Goal: Obtain resource: Download file/media

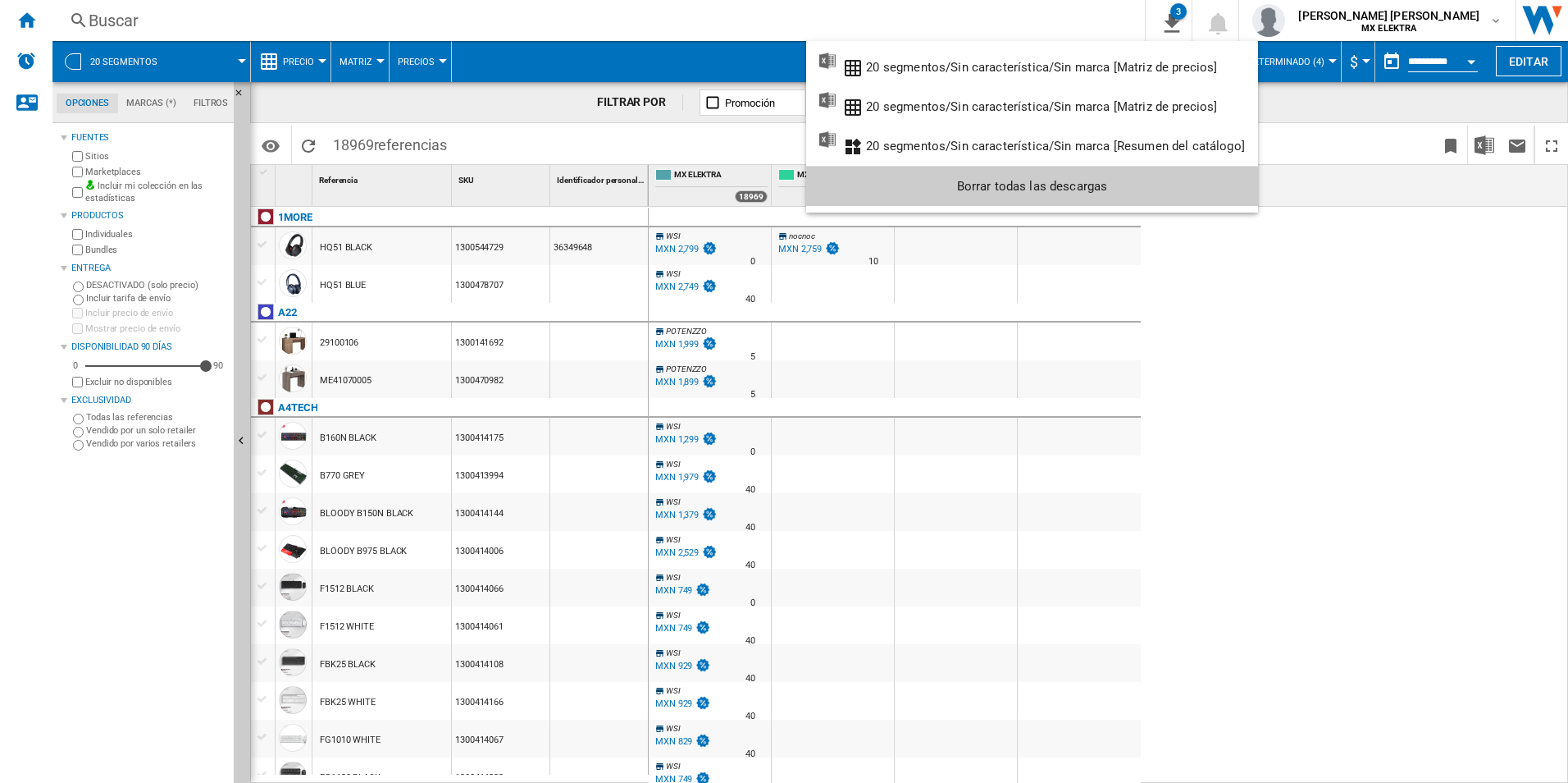
click at [76, 547] on md-backdrop at bounding box center [784, 391] width 1568 height 783
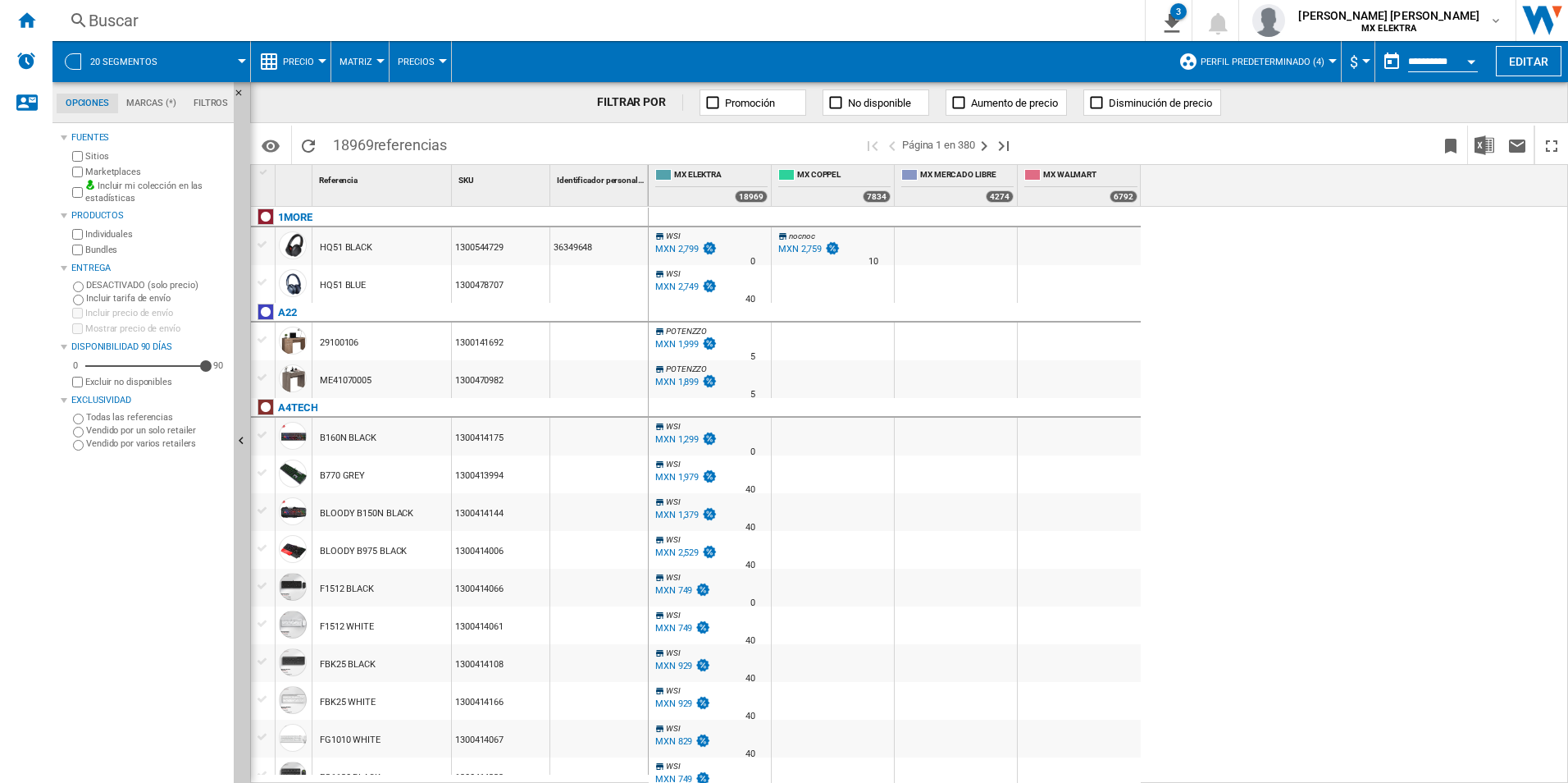
click at [374, 68] on button "Matriz" at bounding box center [360, 61] width 41 height 41
click at [419, 63] on md-backdrop at bounding box center [784, 391] width 1568 height 783
click at [429, 62] on span "Precios" at bounding box center [416, 61] width 37 height 11
click at [32, 15] on md-backdrop at bounding box center [784, 391] width 1568 height 783
click at [24, 22] on ng-md-icon "Inicio" at bounding box center [26, 19] width 19 height 19
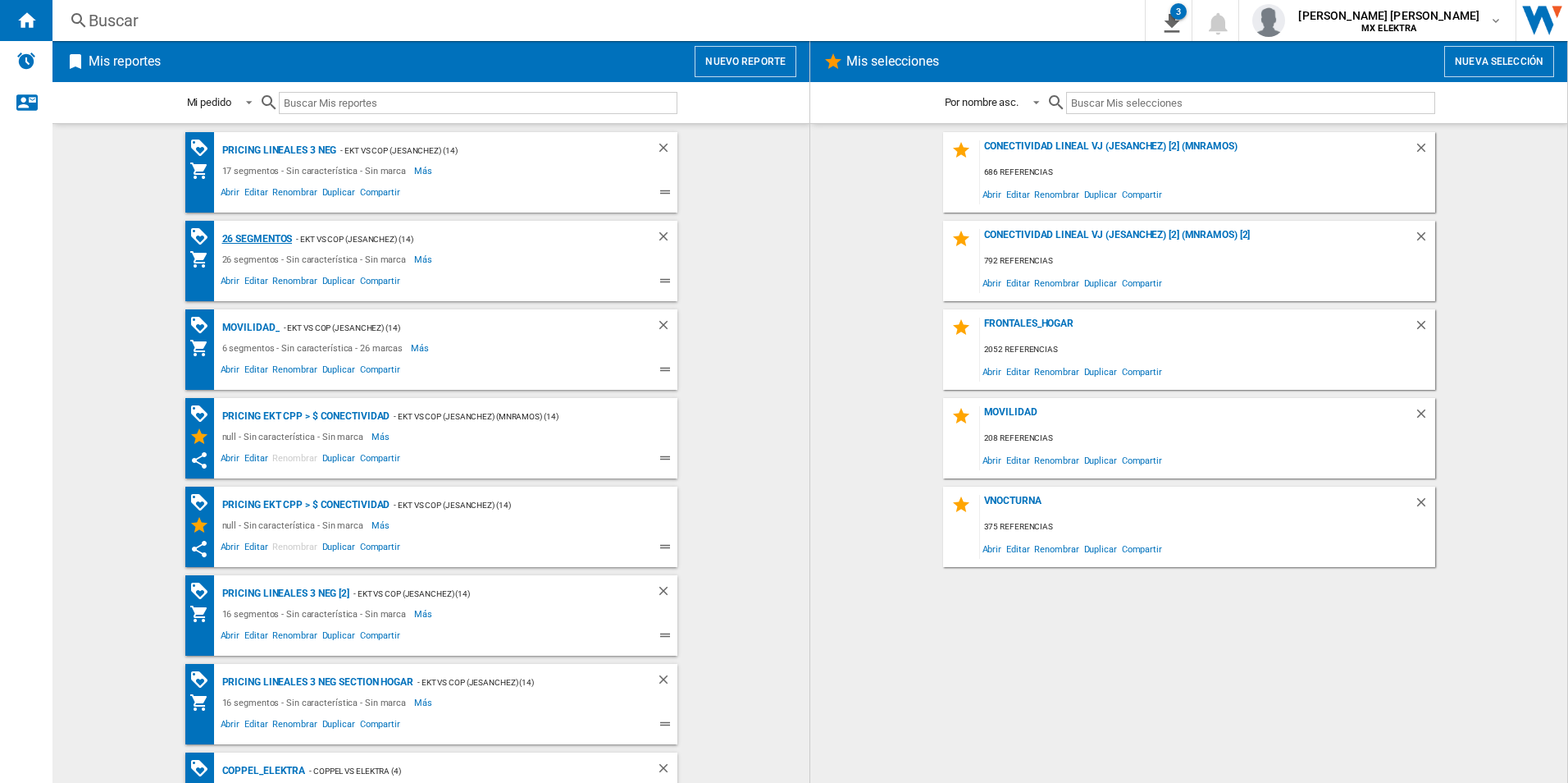
click at [264, 234] on div "26 segmentos" at bounding box center [254, 238] width 74 height 20
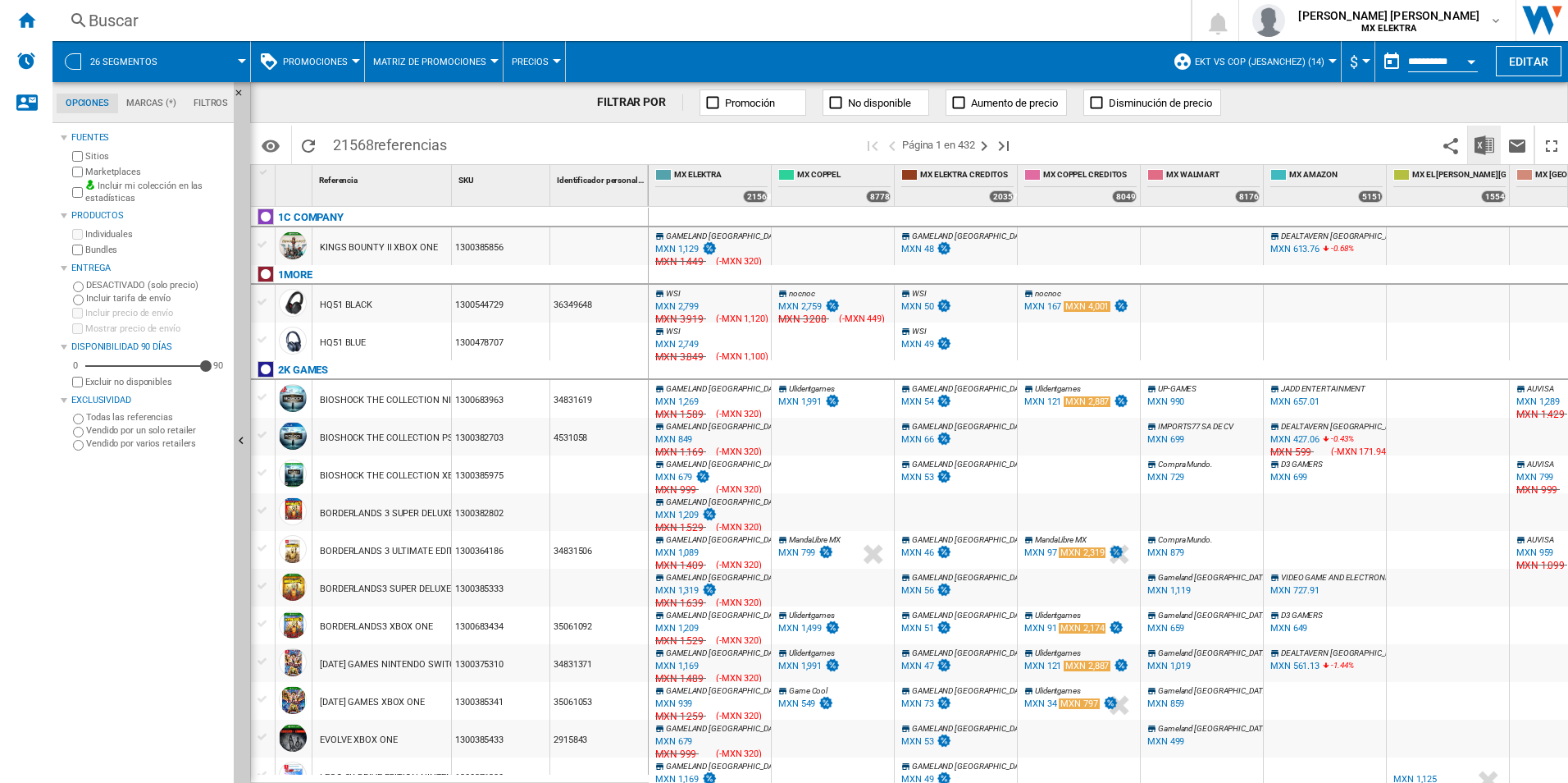
click at [1491, 138] on img "Descargar en Excel" at bounding box center [1484, 145] width 19 height 19
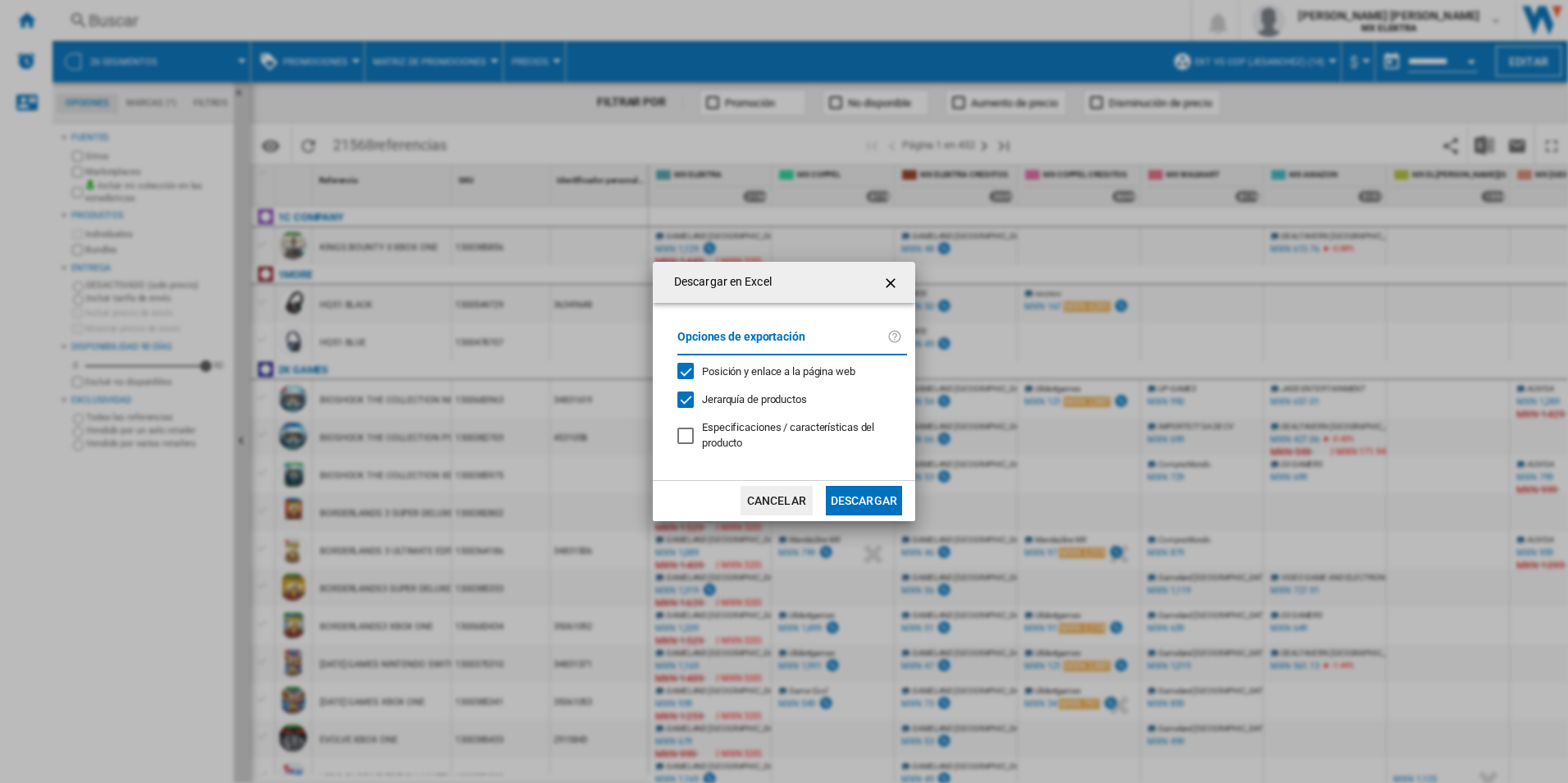
click at [858, 488] on button "Descargar" at bounding box center [864, 500] width 76 height 30
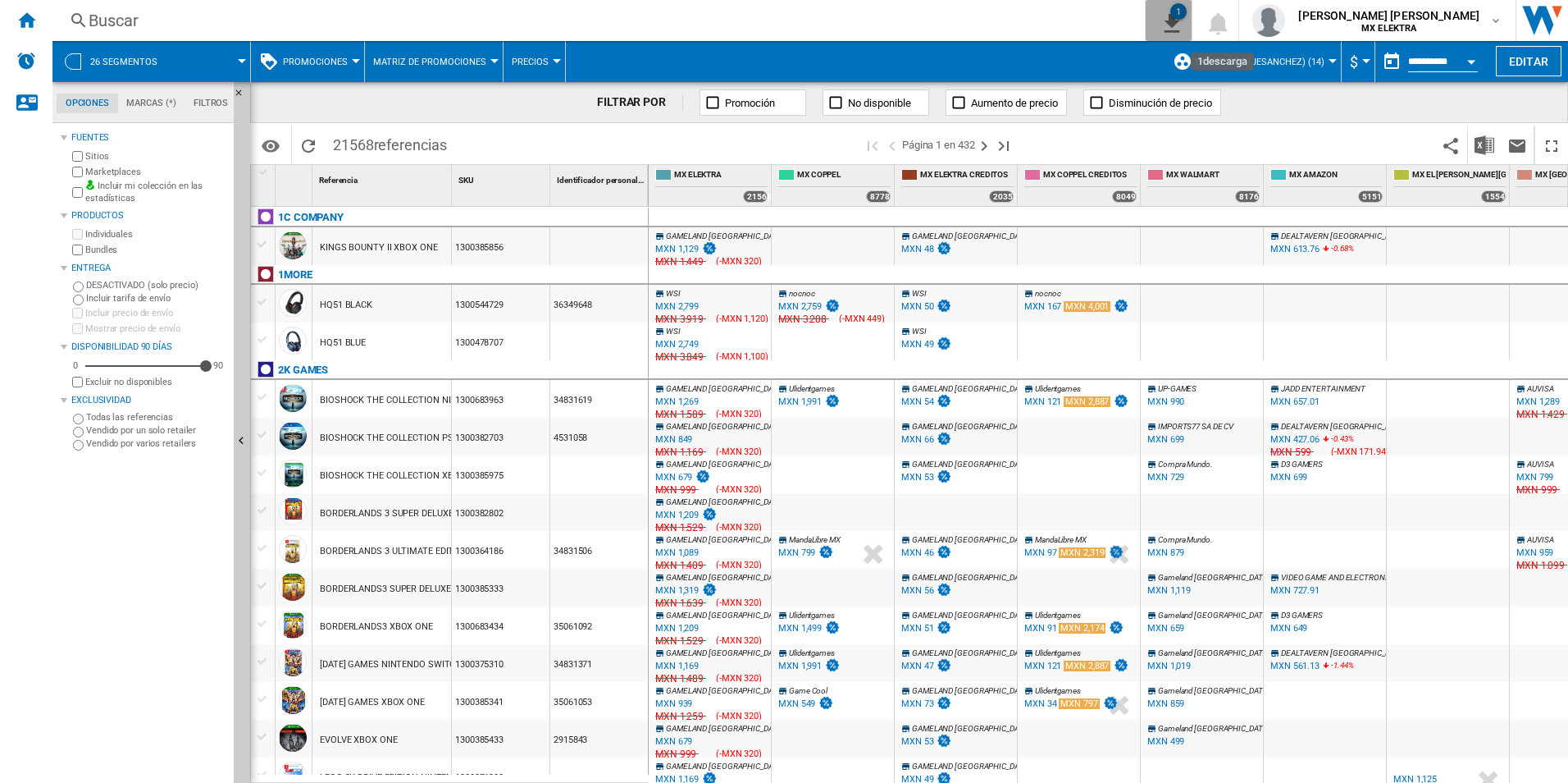
click at [1178, 21] on ng-md-icon "1\a descarga" at bounding box center [1169, 20] width 19 height 20
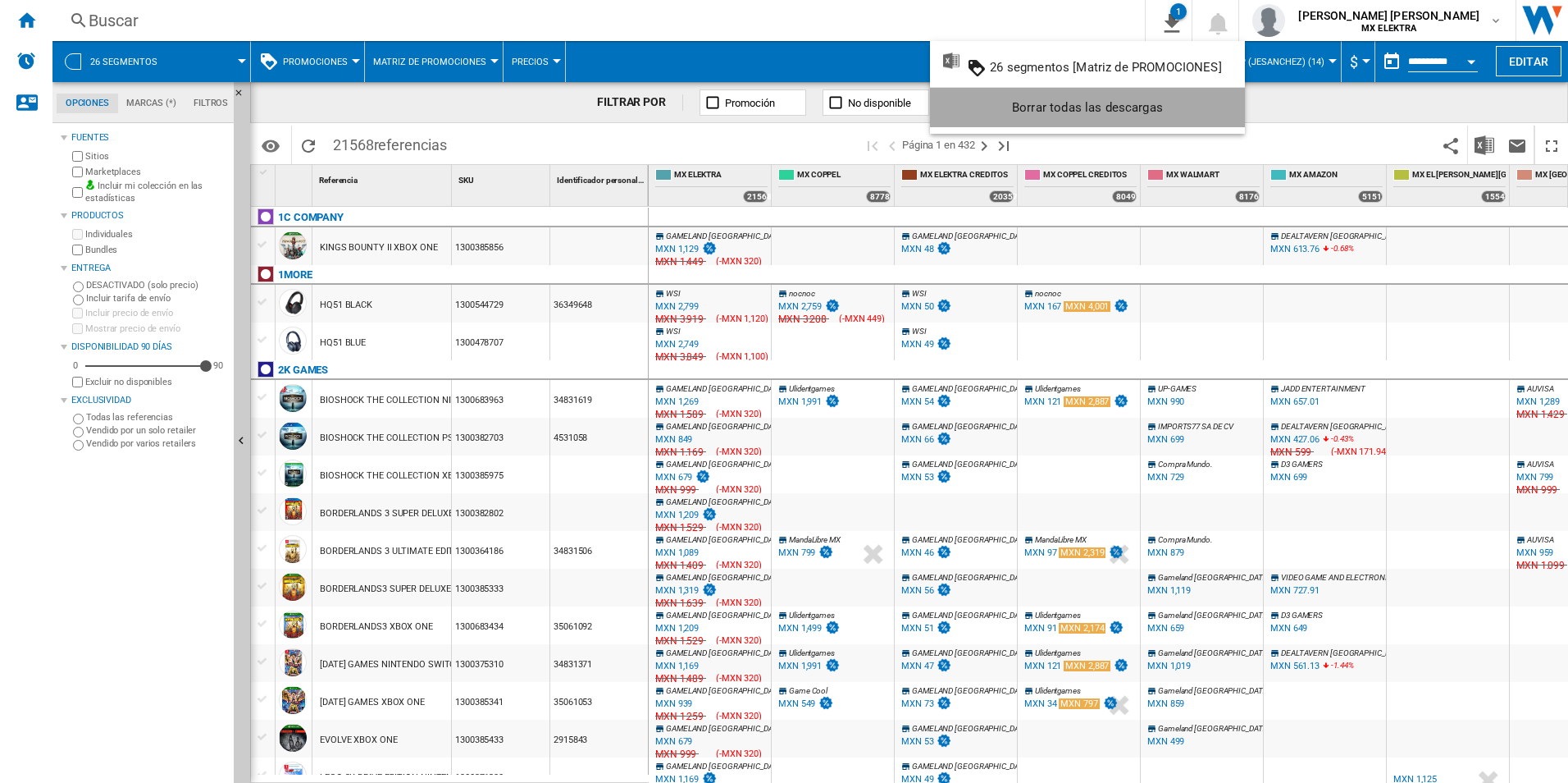
click at [1043, 99] on div "Borrar todas las descargas" at bounding box center [1087, 107] width 288 height 30
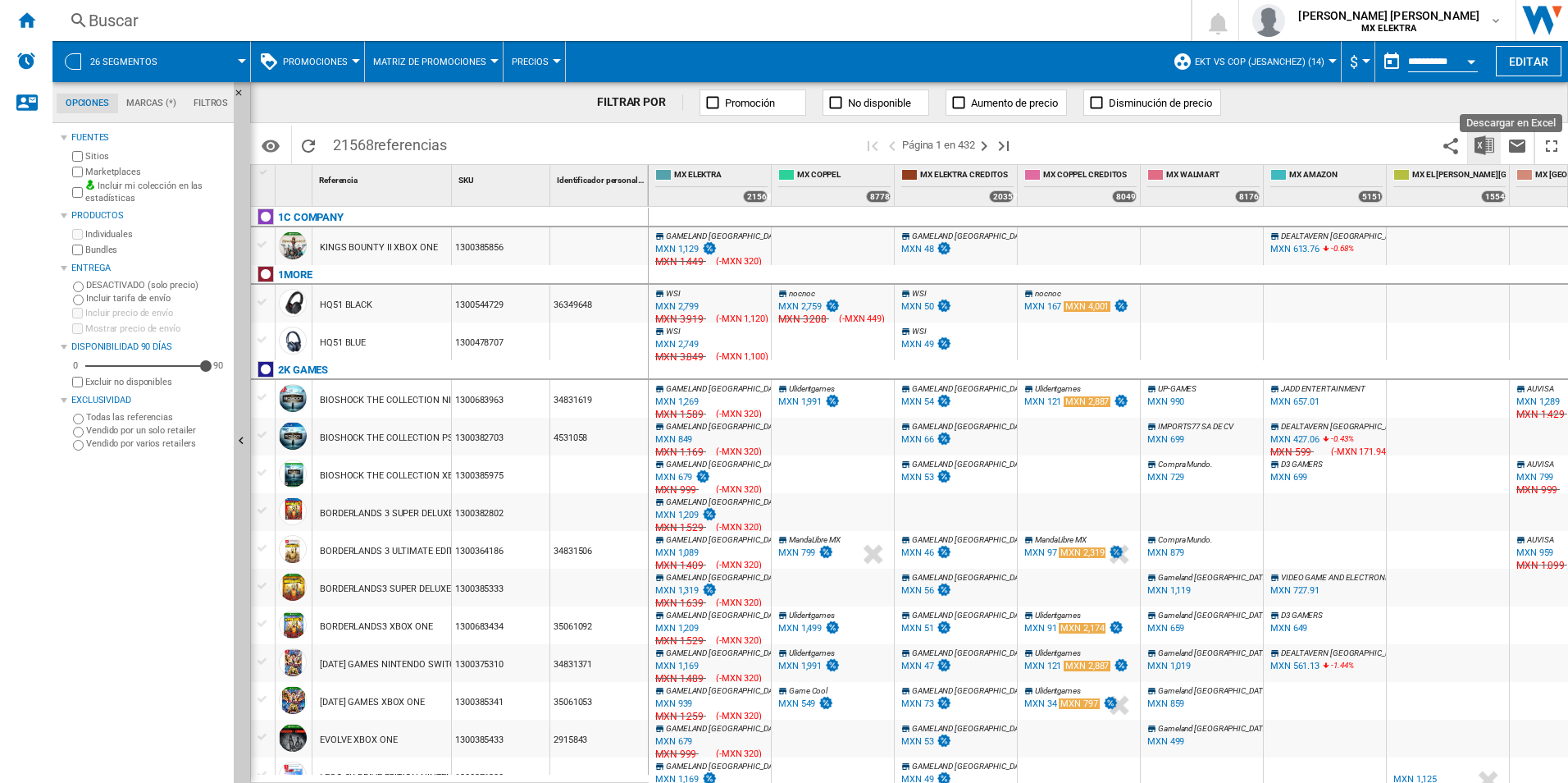
click at [1484, 141] on img "Descargar en Excel" at bounding box center [1484, 145] width 19 height 19
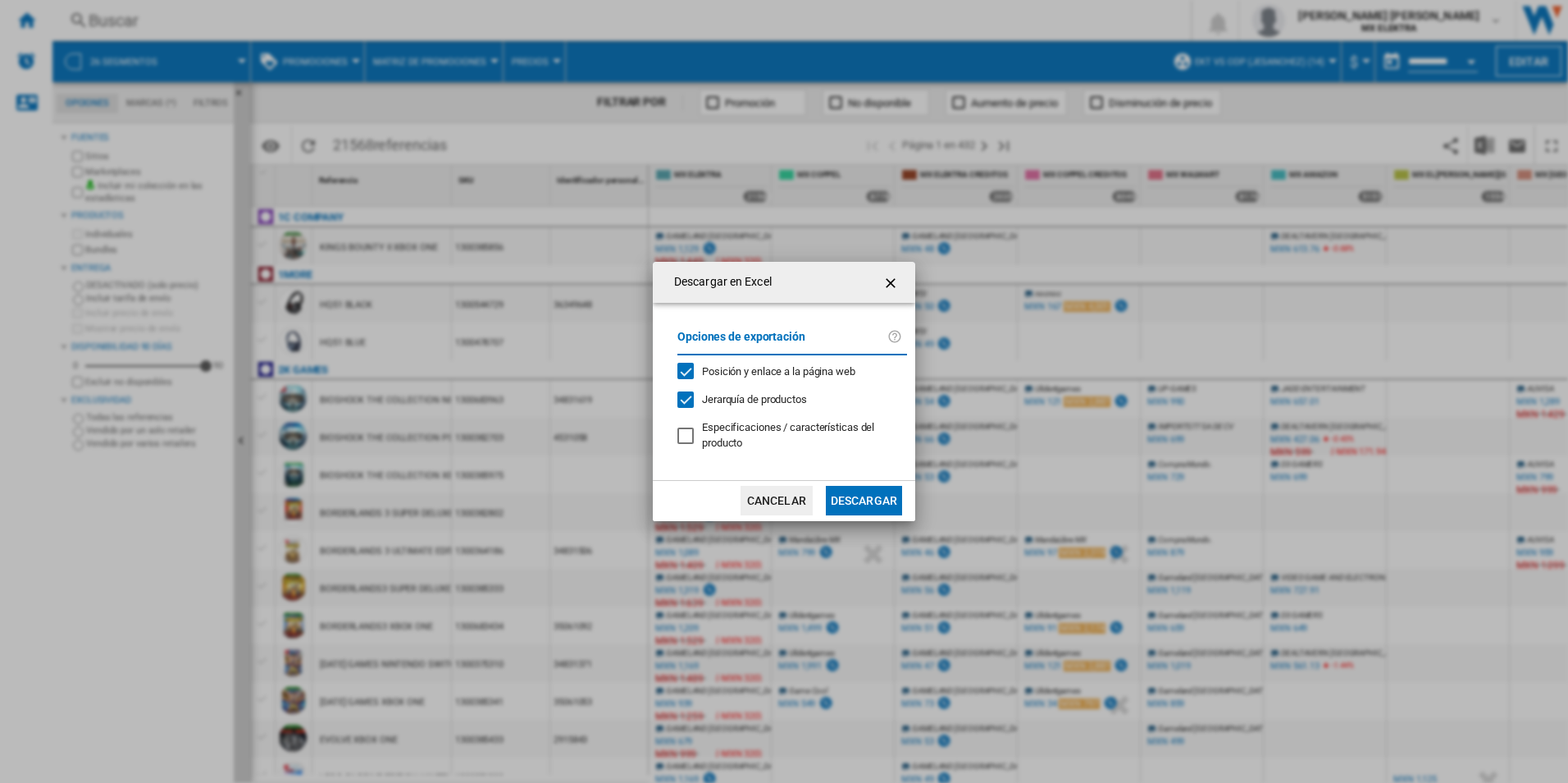
click at [861, 496] on button "Descargar" at bounding box center [864, 500] width 76 height 30
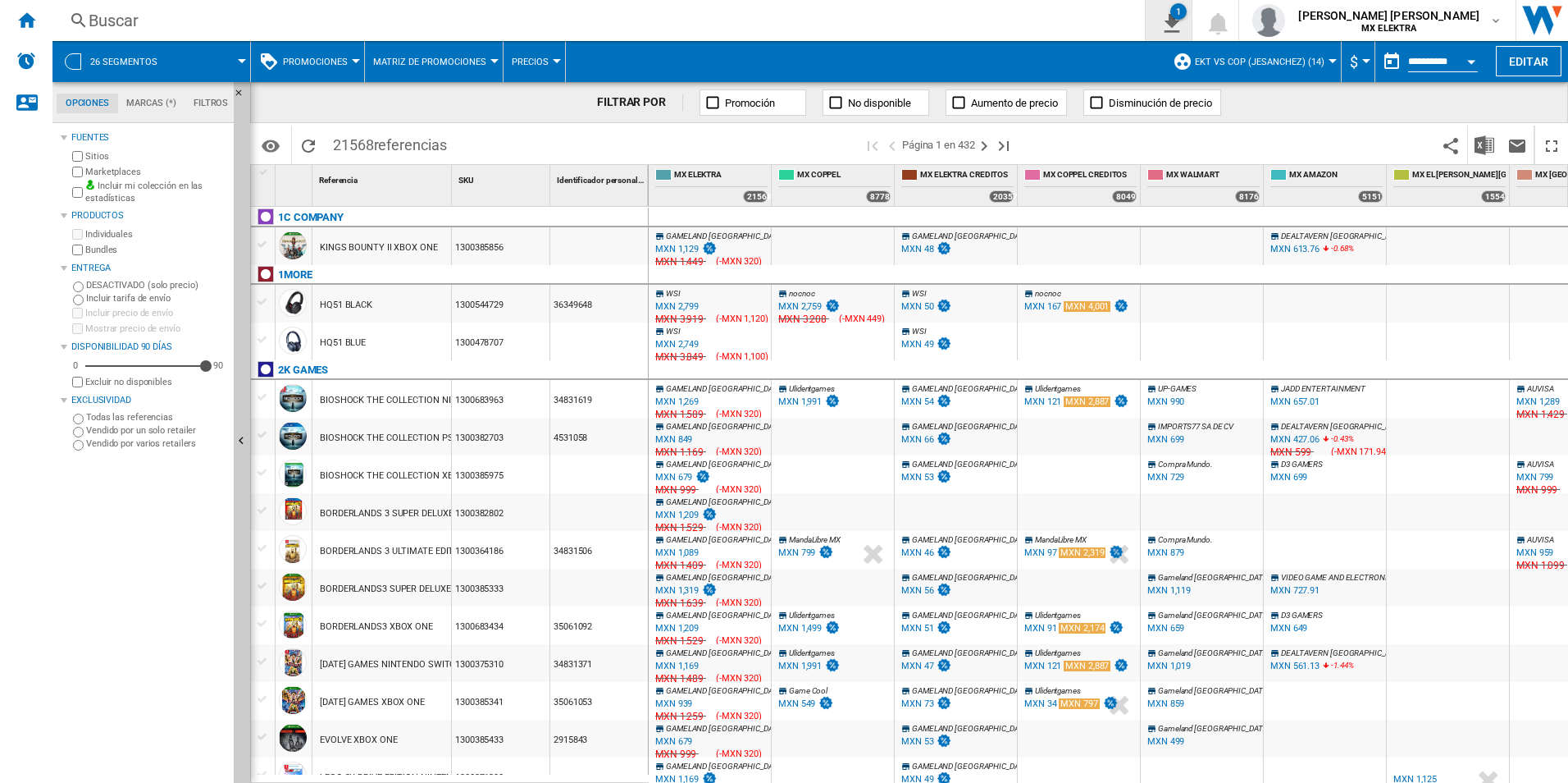
click at [1192, 24] on button "1" at bounding box center [1168, 20] width 45 height 41
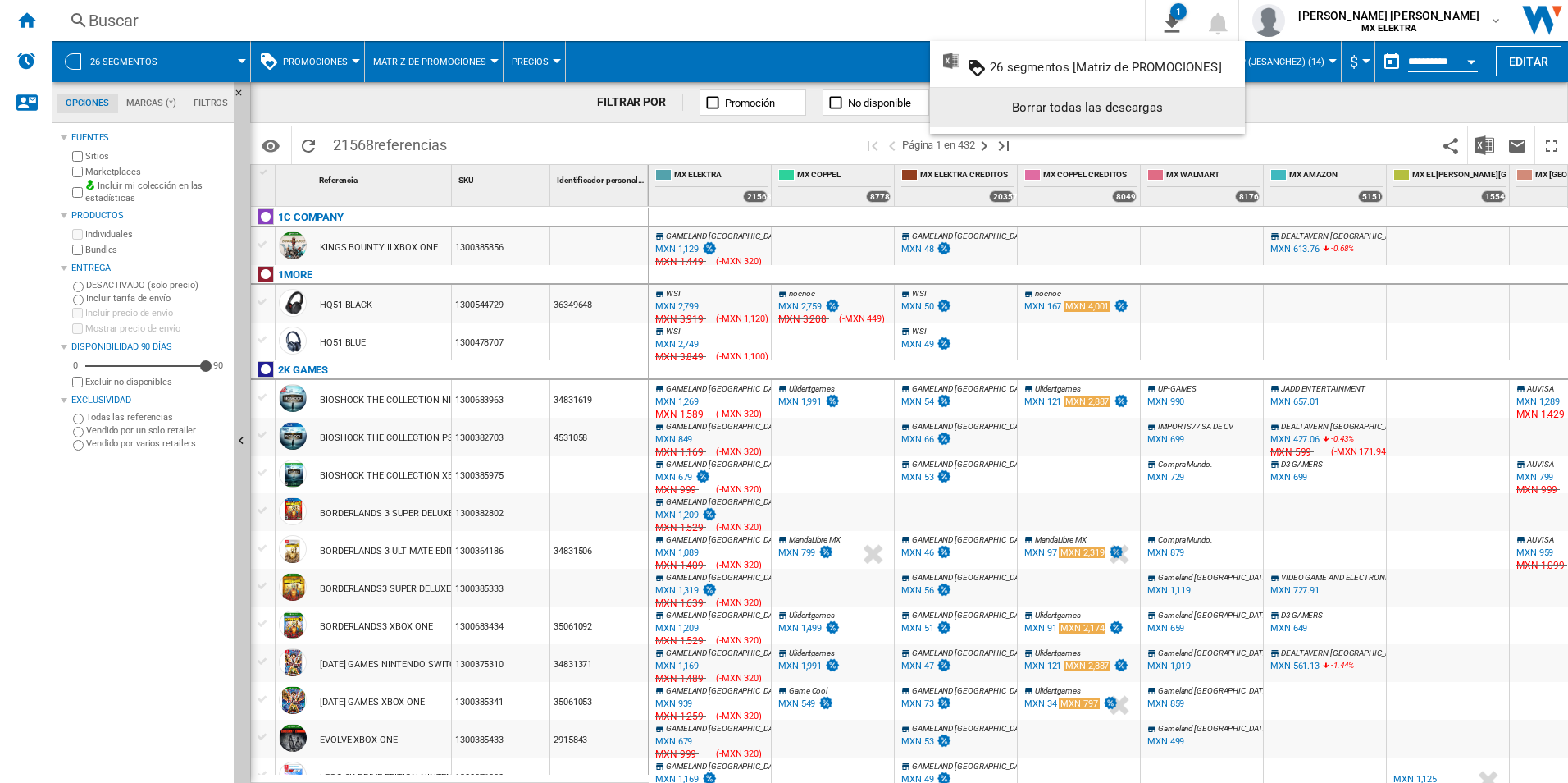
click at [1101, 105] on div "Borrar todas las descargas" at bounding box center [1087, 107] width 288 height 30
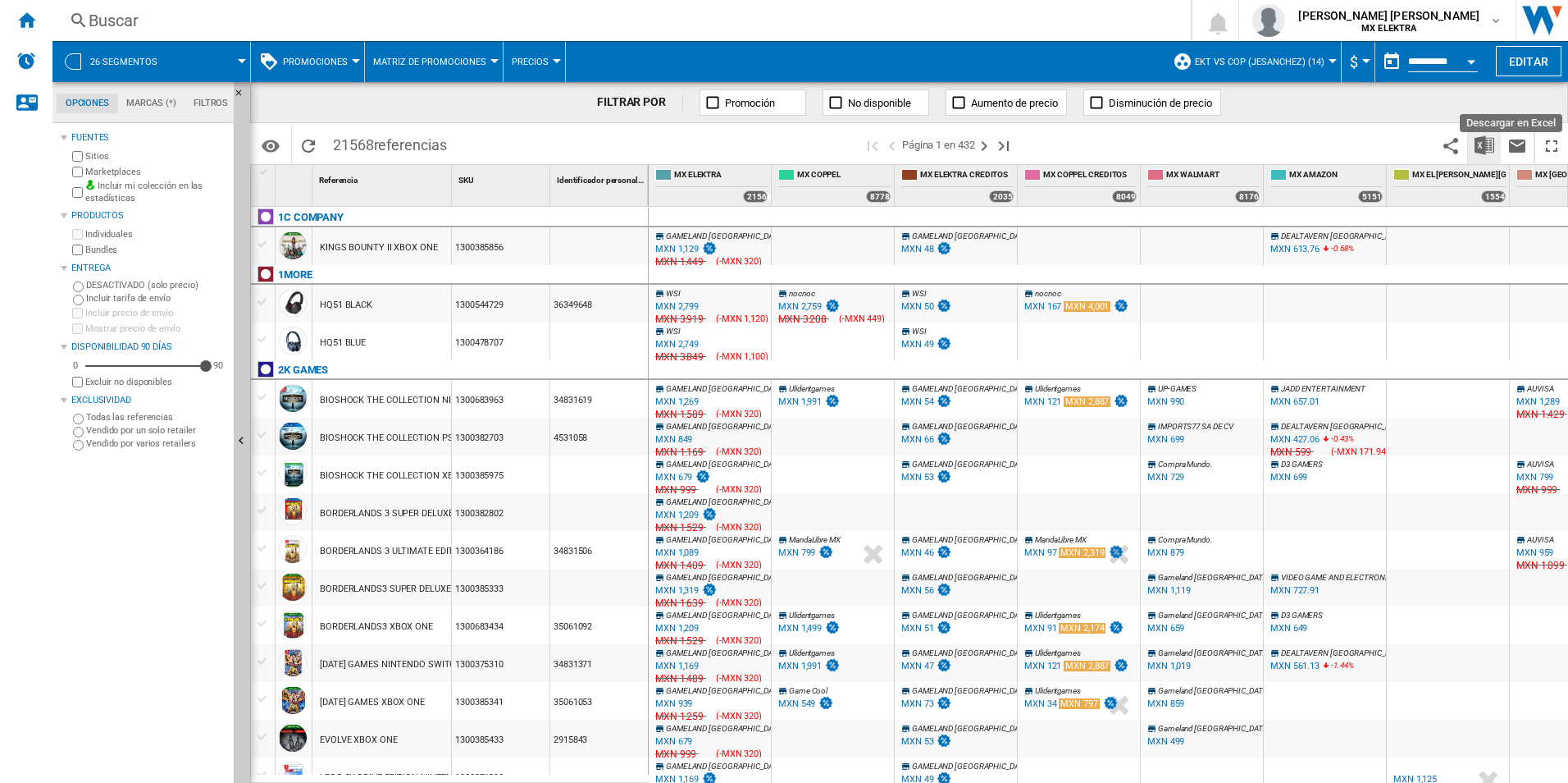
click at [1476, 143] on img "Descargar en Excel" at bounding box center [1484, 145] width 19 height 19
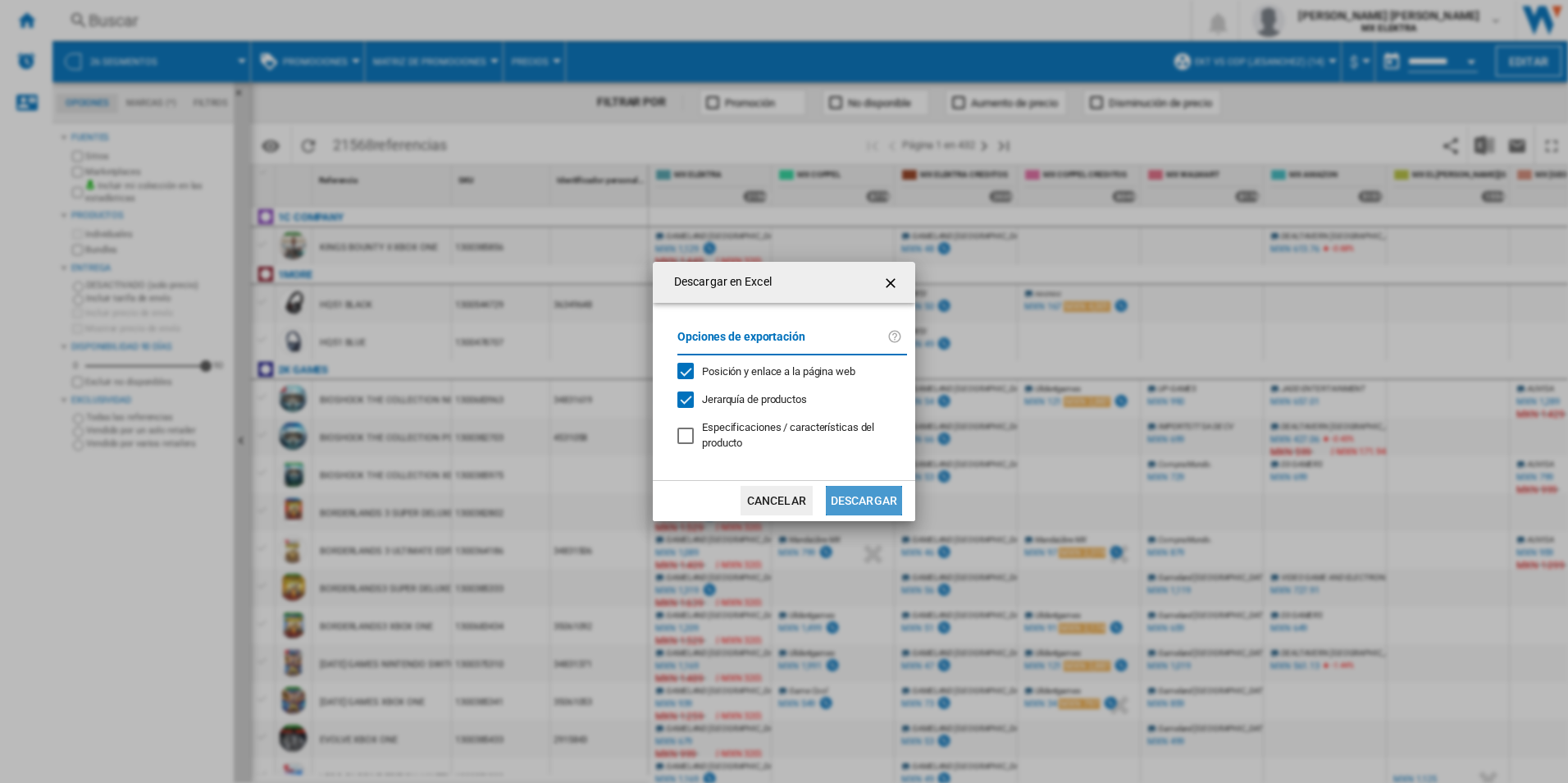
click at [880, 497] on button "Descargar" at bounding box center [864, 500] width 76 height 30
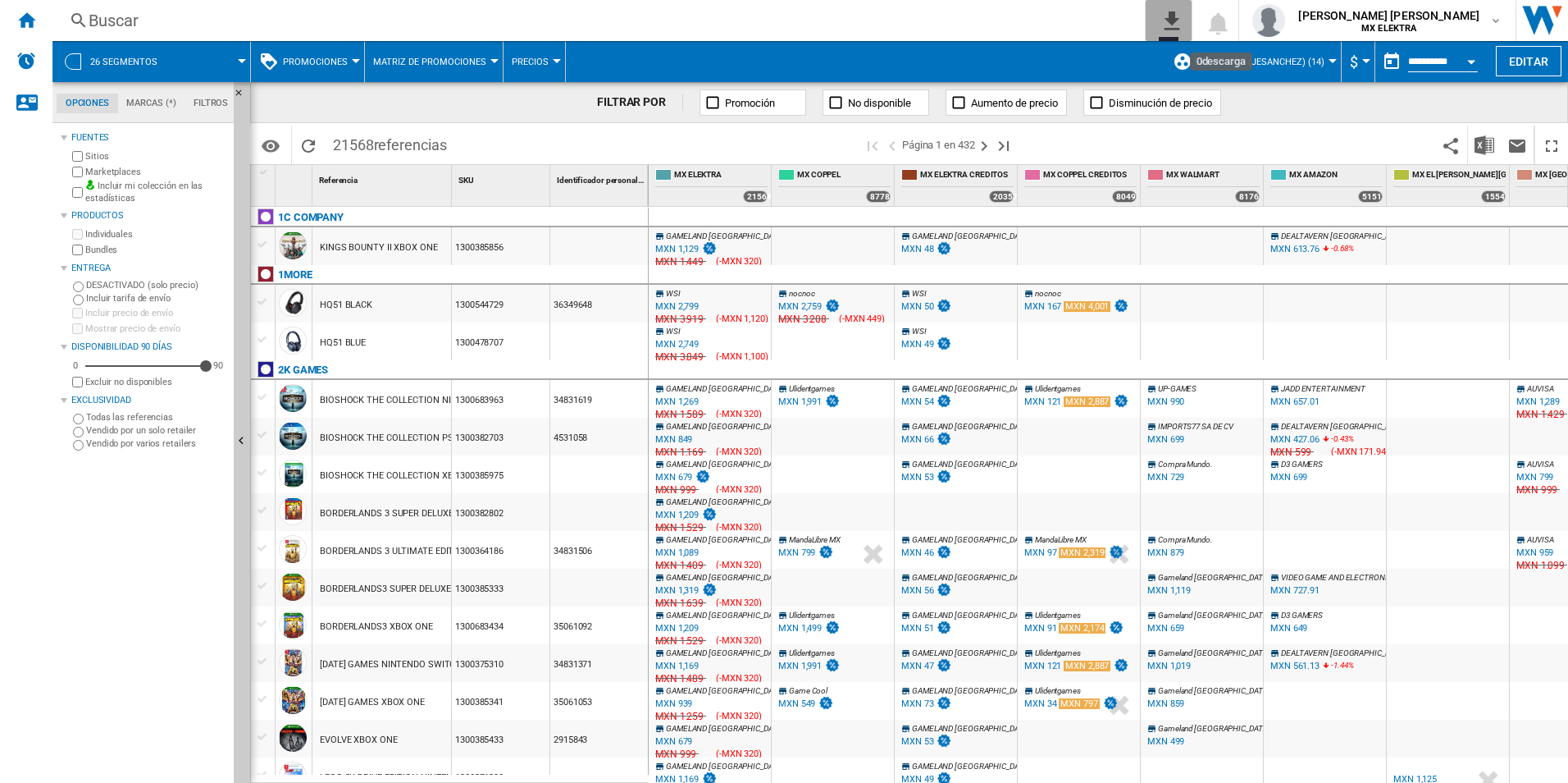
click at [1178, 23] on ng-md-icon "0\a descarga" at bounding box center [1169, 17] width 19 height 20
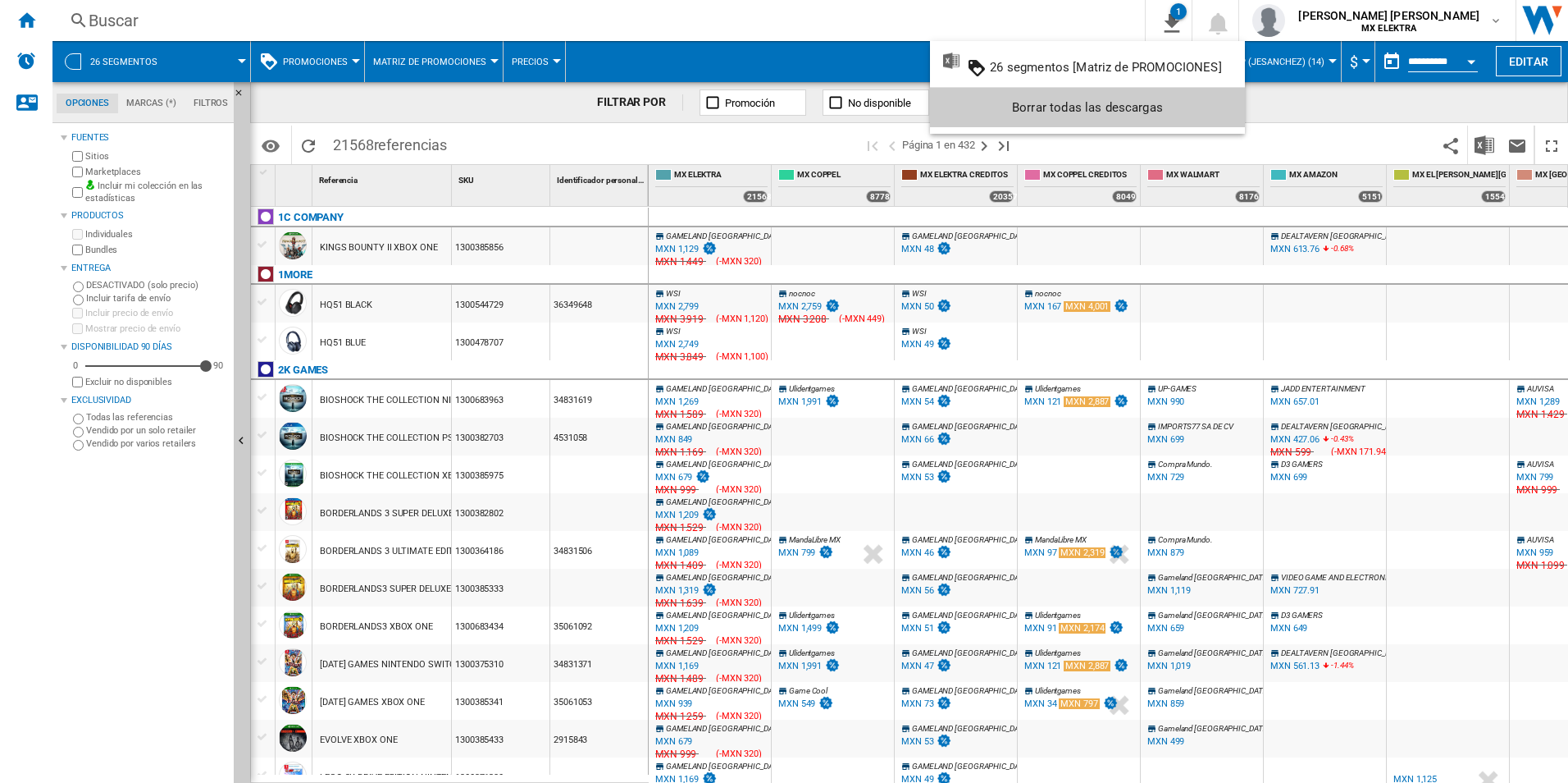
click at [834, 34] on md-backdrop at bounding box center [784, 391] width 1568 height 783
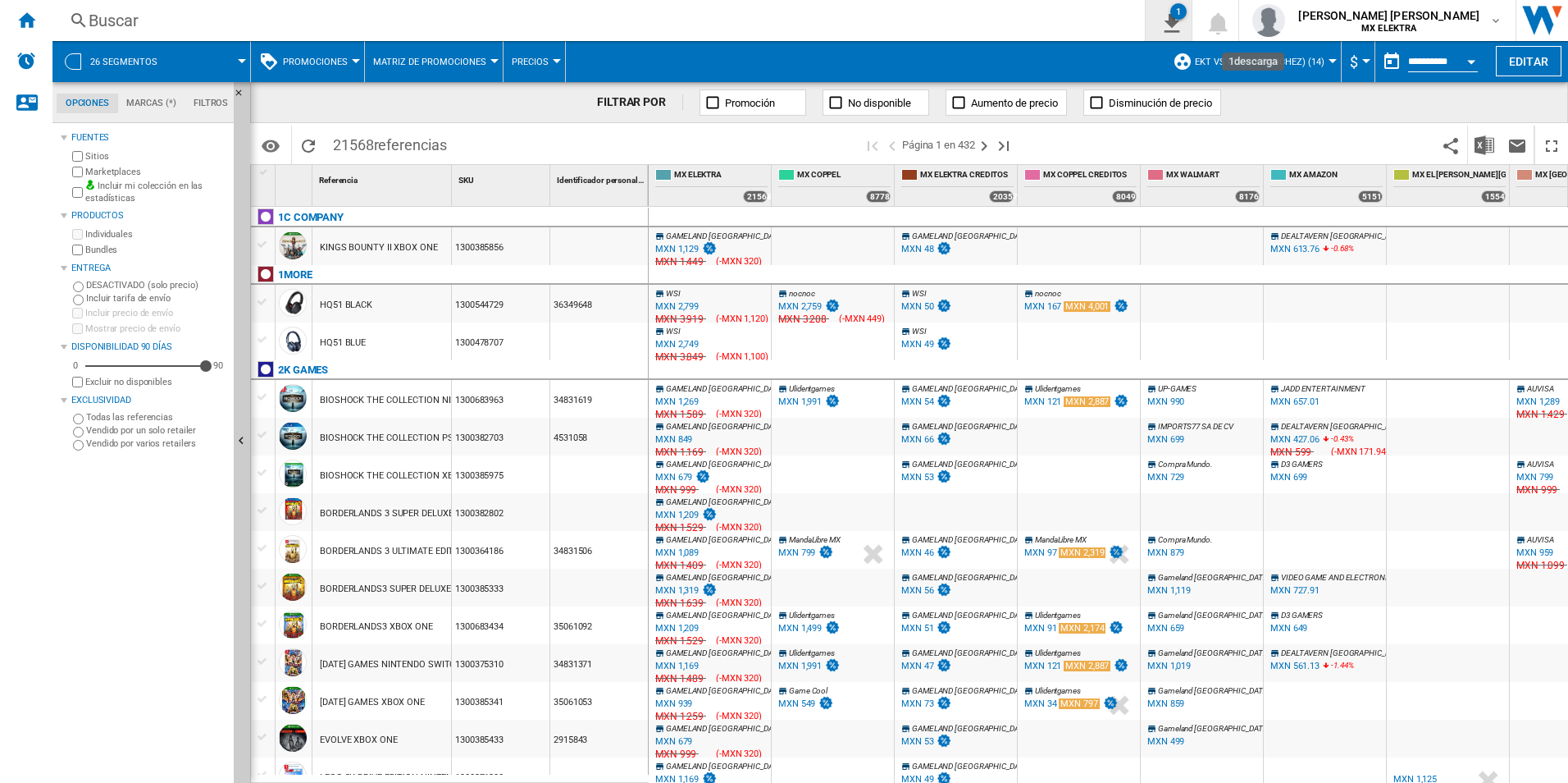
click at [1178, 30] on ng-md-icon "1\a descarga" at bounding box center [1169, 20] width 19 height 20
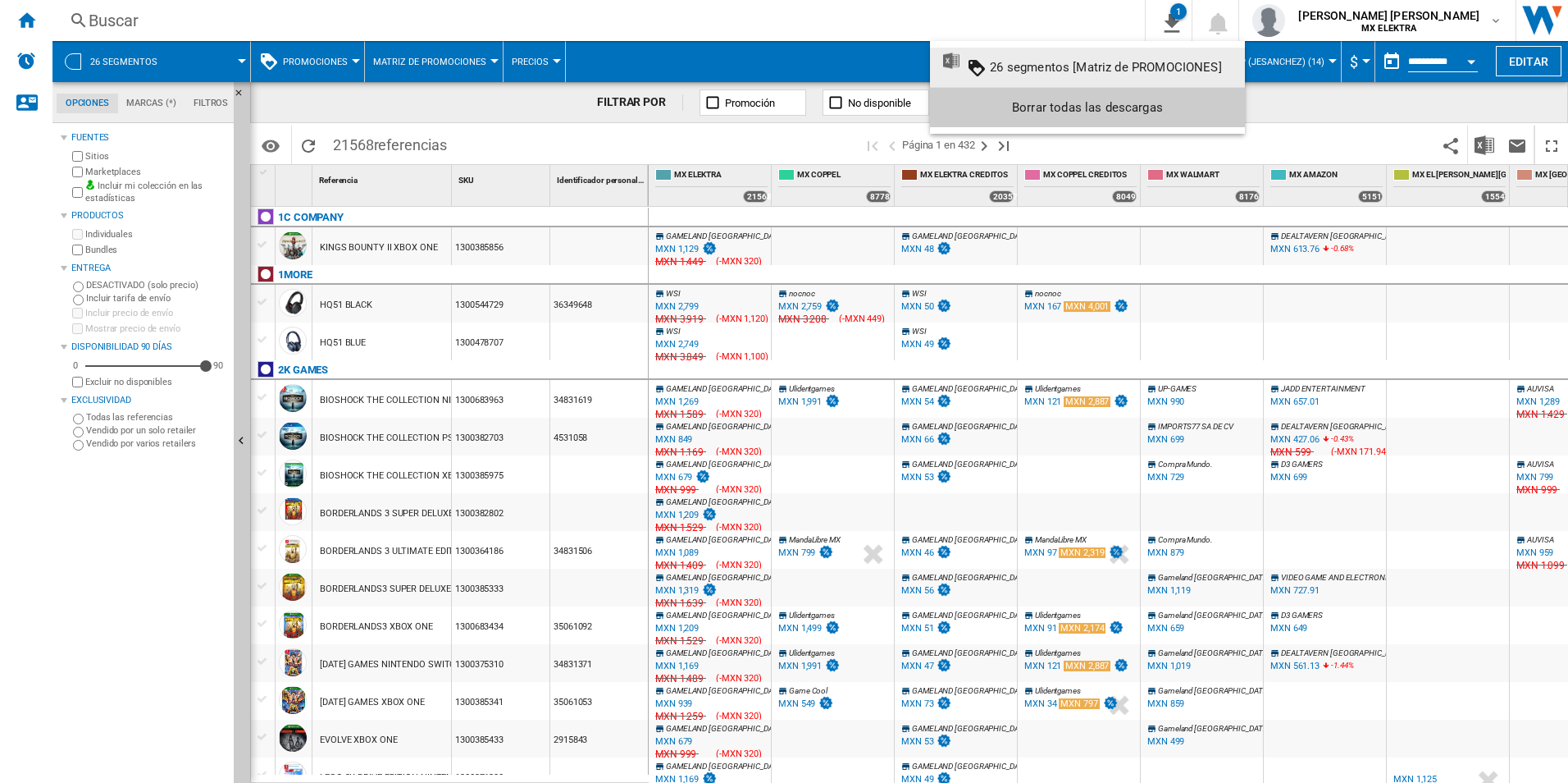
click at [1367, 98] on md-backdrop at bounding box center [784, 391] width 1568 height 783
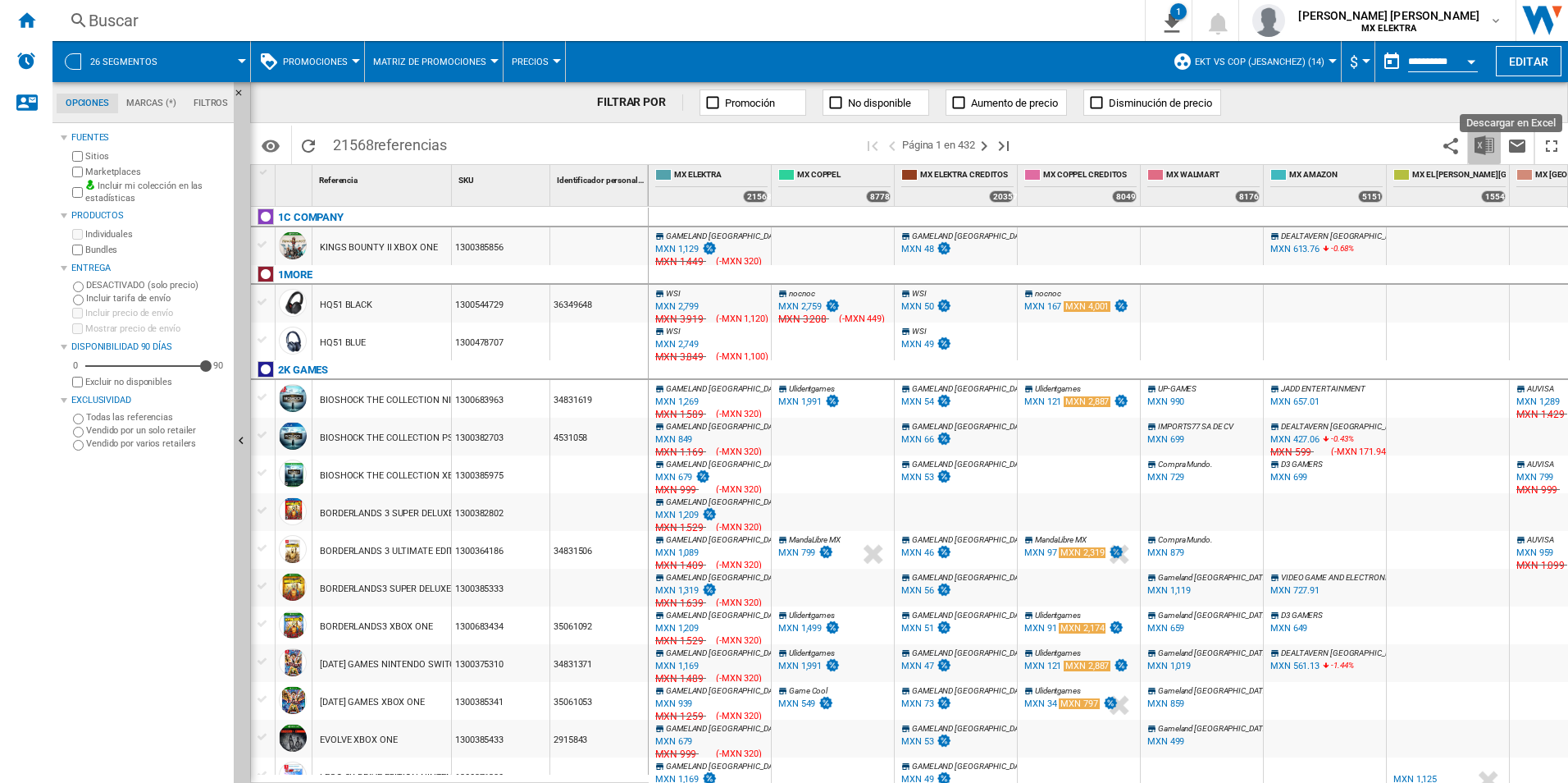
click at [1483, 145] on img "Descargar en Excel" at bounding box center [1484, 145] width 19 height 19
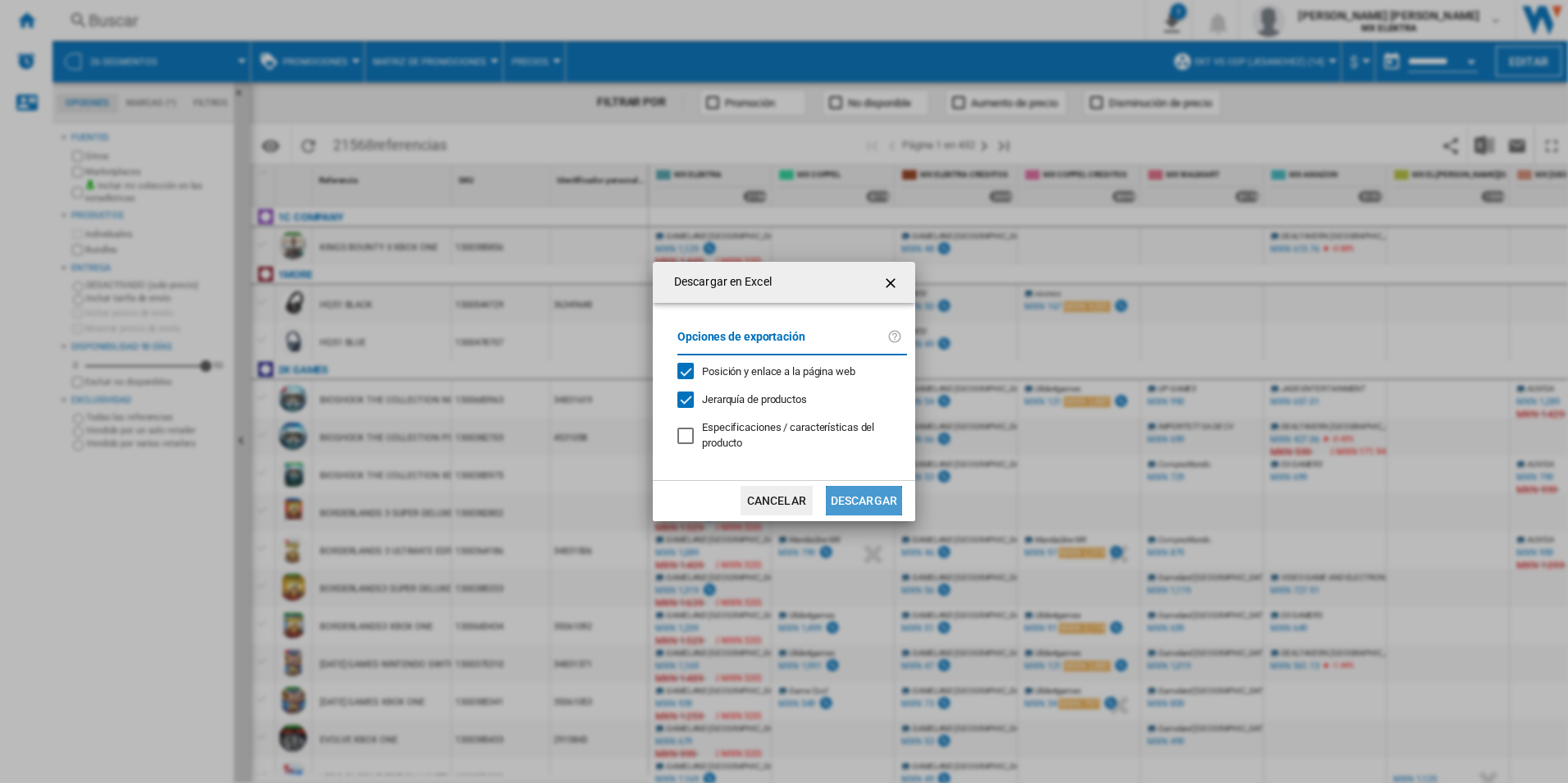
click at [851, 496] on button "Descargar" at bounding box center [864, 500] width 76 height 30
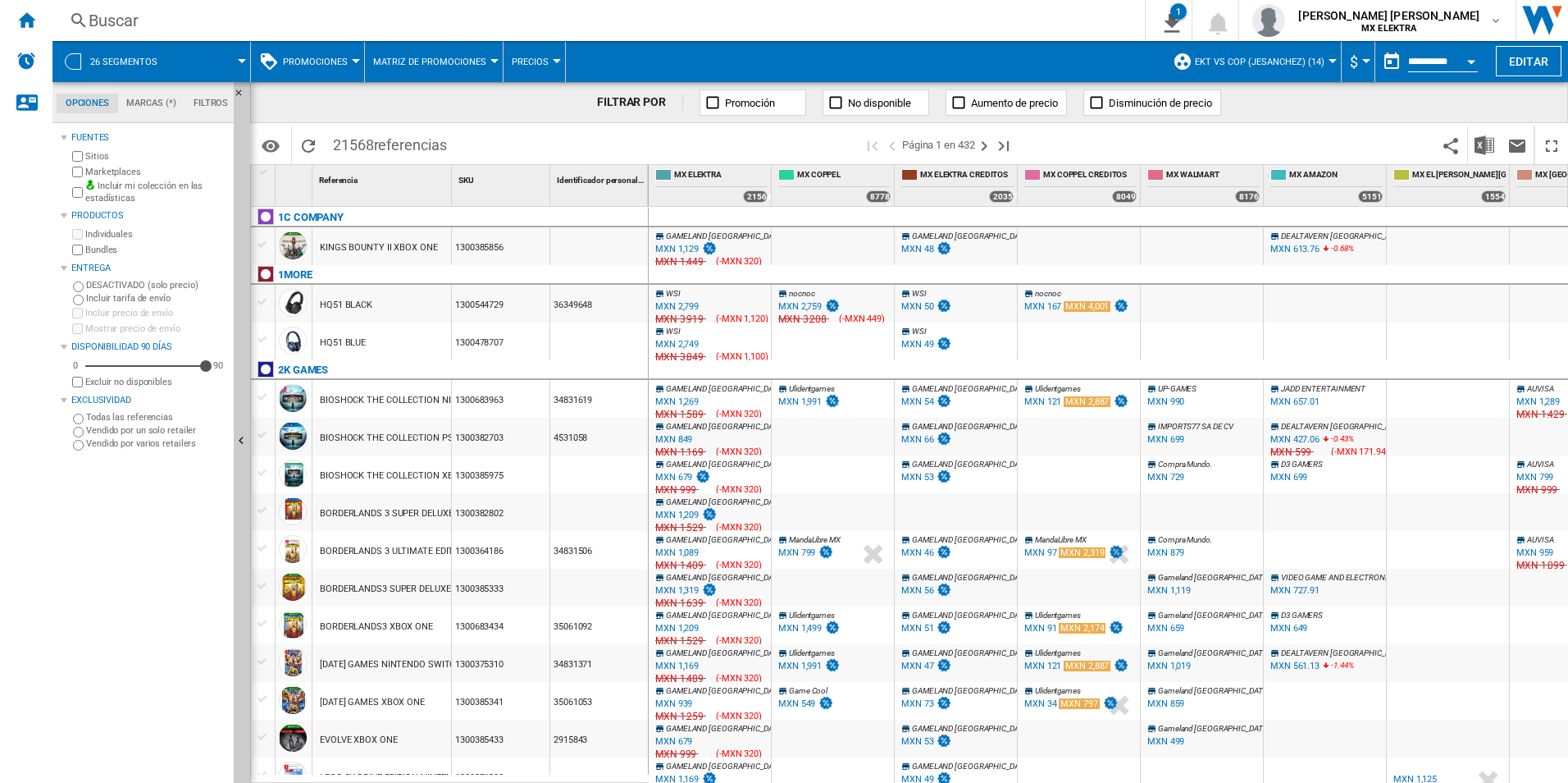
click at [871, 354] on div at bounding box center [833, 341] width 122 height 38
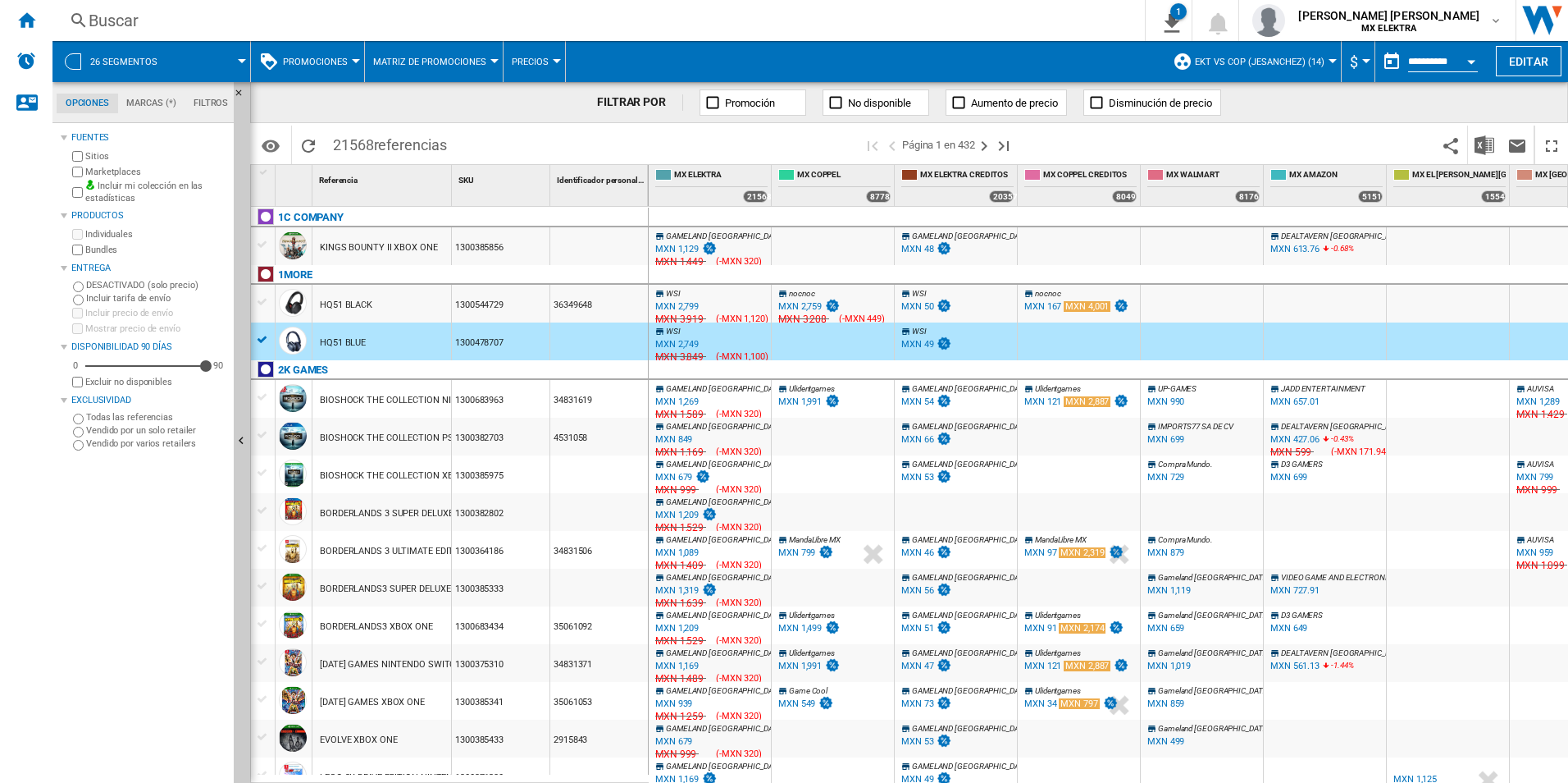
click at [677, 248] on div "MXN 1,129" at bounding box center [676, 249] width 44 height 11
click at [676, 385] on span "GAMELAND MEXICO" at bounding box center [725, 388] width 118 height 9
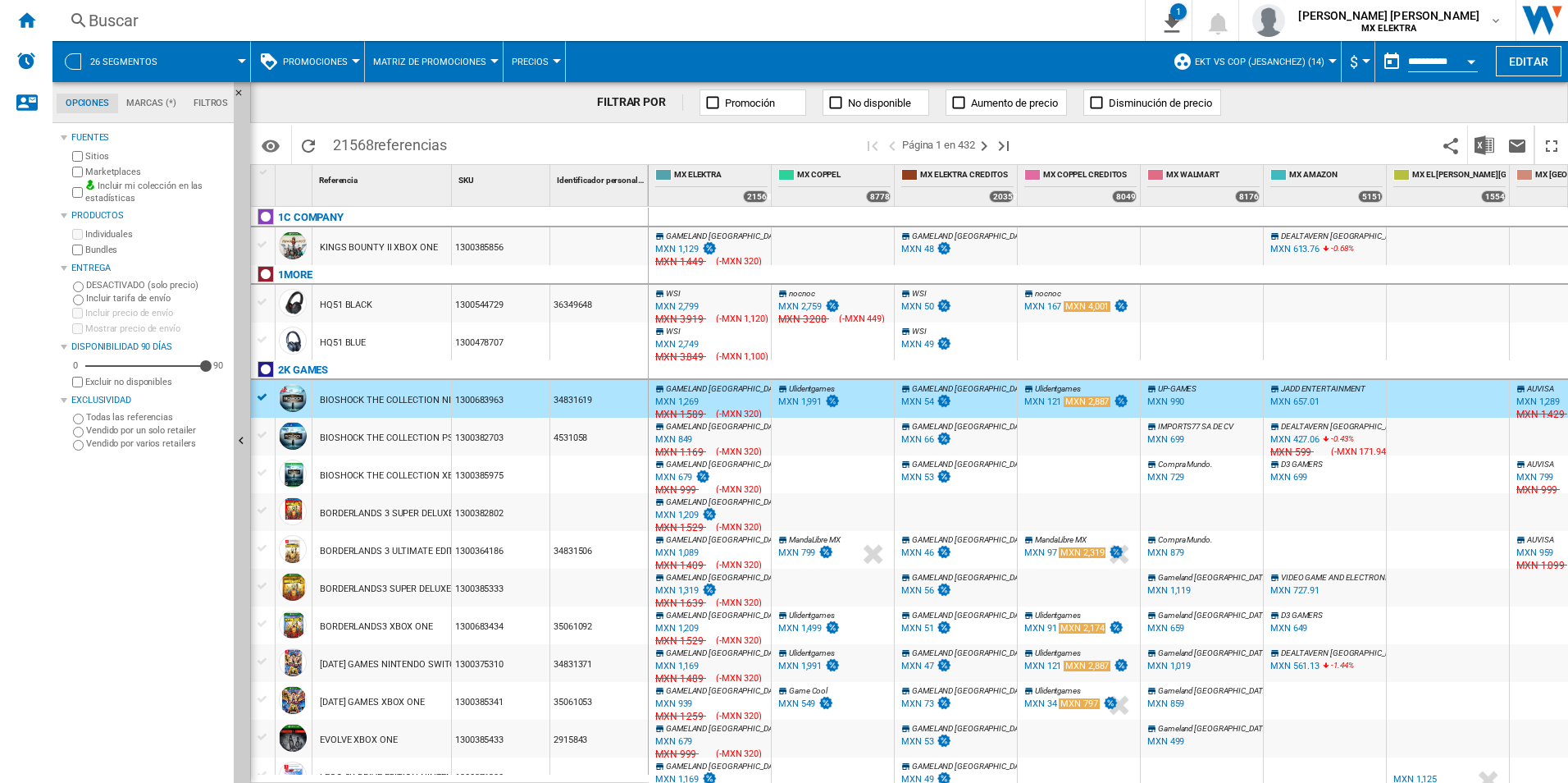
click at [671, 402] on div "MXN 1,269" at bounding box center [676, 401] width 44 height 11
click at [834, 101] on ng-md-icon at bounding box center [835, 102] width 16 height 16
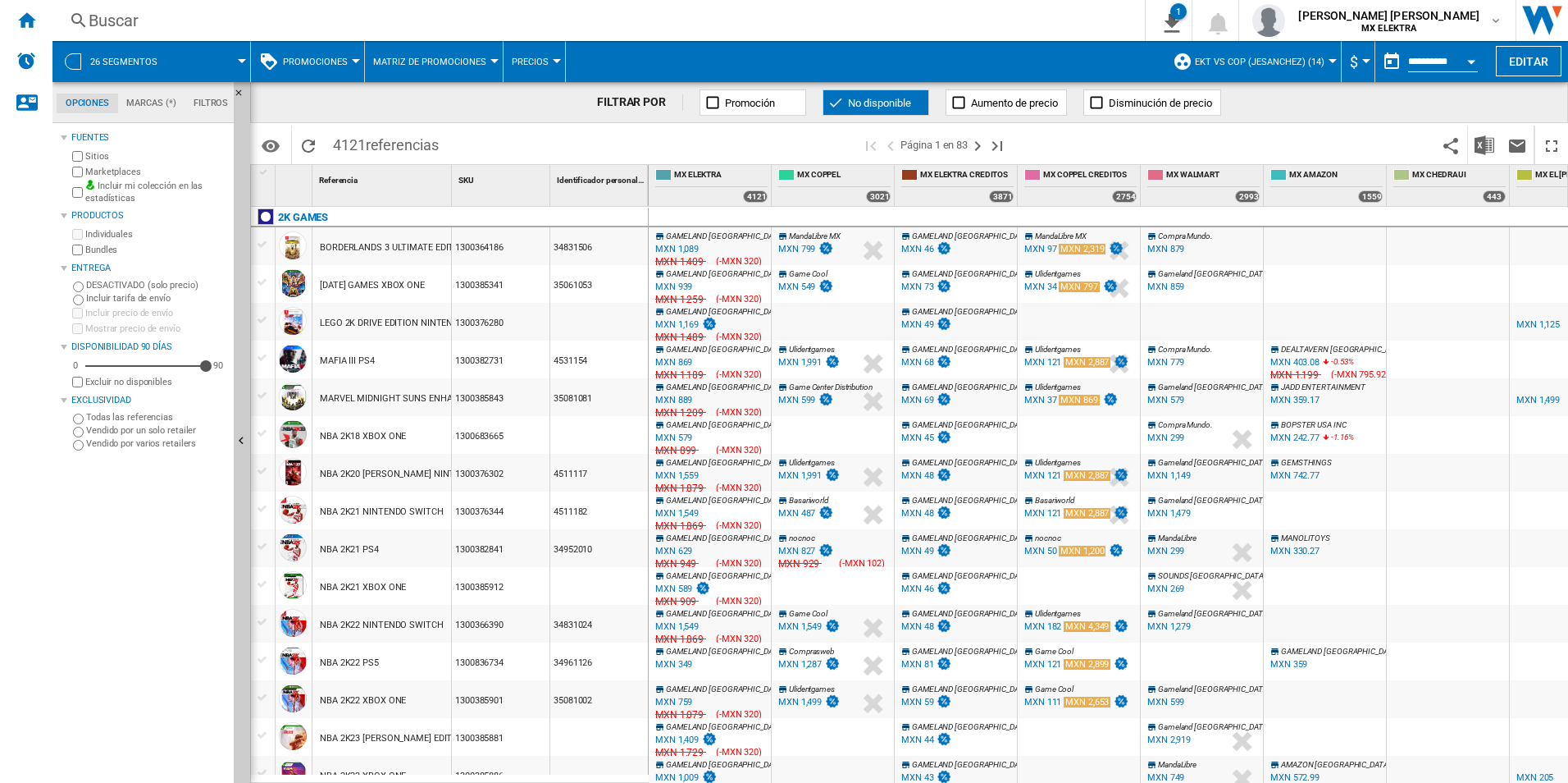
click at [831, 100] on ng-md-icon at bounding box center [835, 102] width 16 height 16
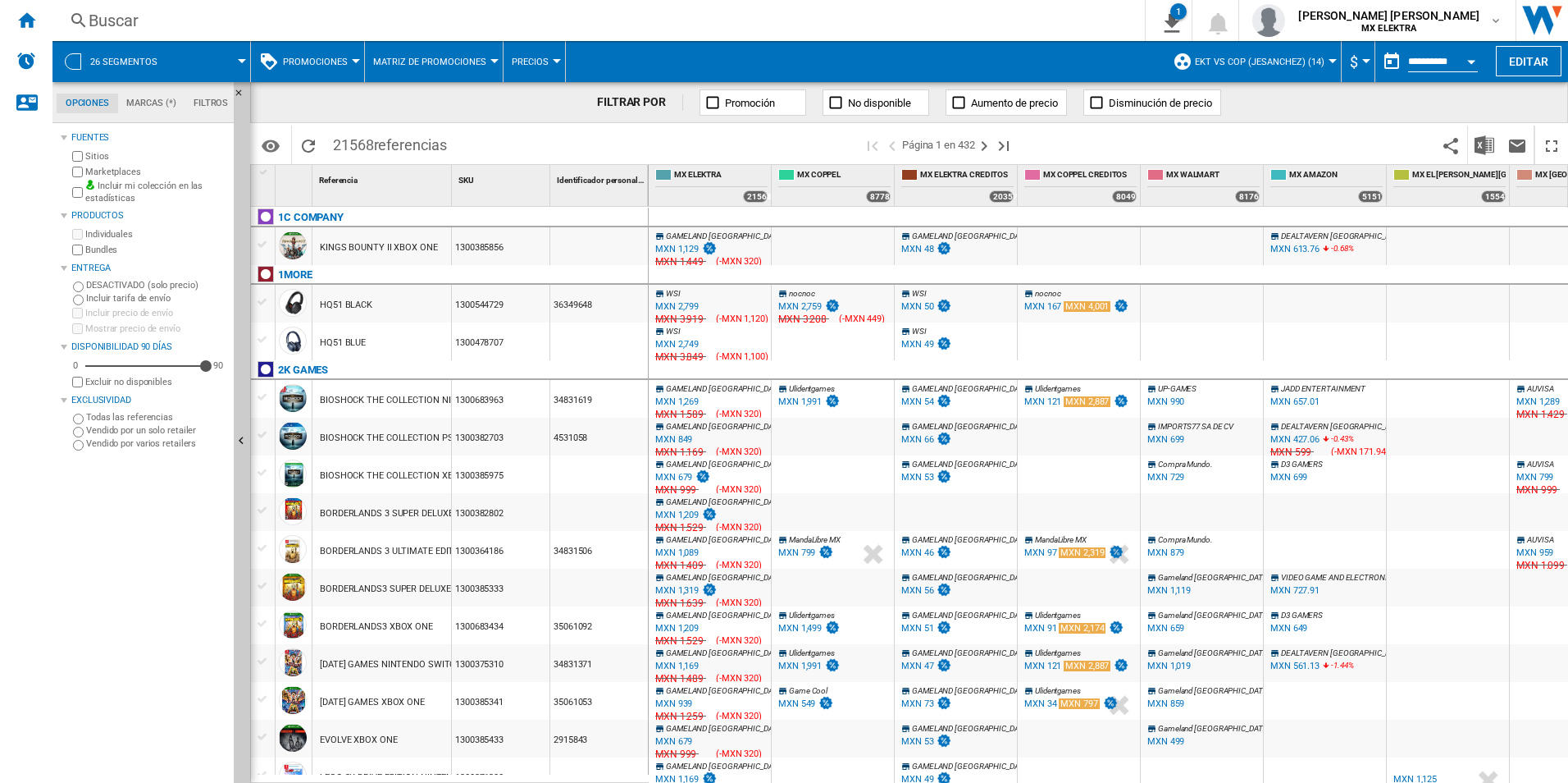
click at [680, 304] on div "MXN 2,799" at bounding box center [676, 306] width 44 height 11
click at [796, 301] on div "MXN 2,759" at bounding box center [799, 306] width 44 height 11
click at [908, 309] on div "MXN 50" at bounding box center [917, 306] width 32 height 11
